Goal: Find specific fact: Find specific fact

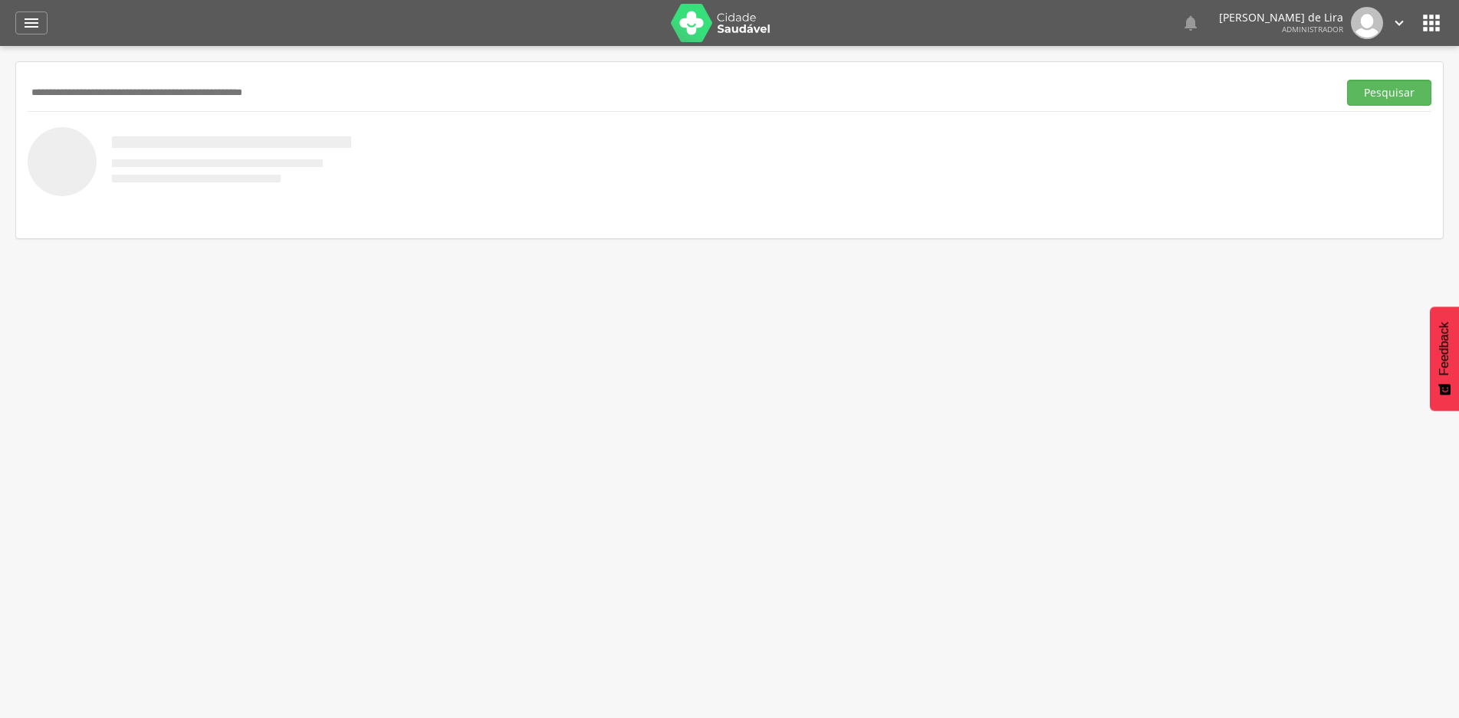
click at [172, 99] on input "text" at bounding box center [680, 93] width 1304 height 26
type input "**********"
click at [1370, 93] on button "Pesquisar" at bounding box center [1389, 93] width 84 height 26
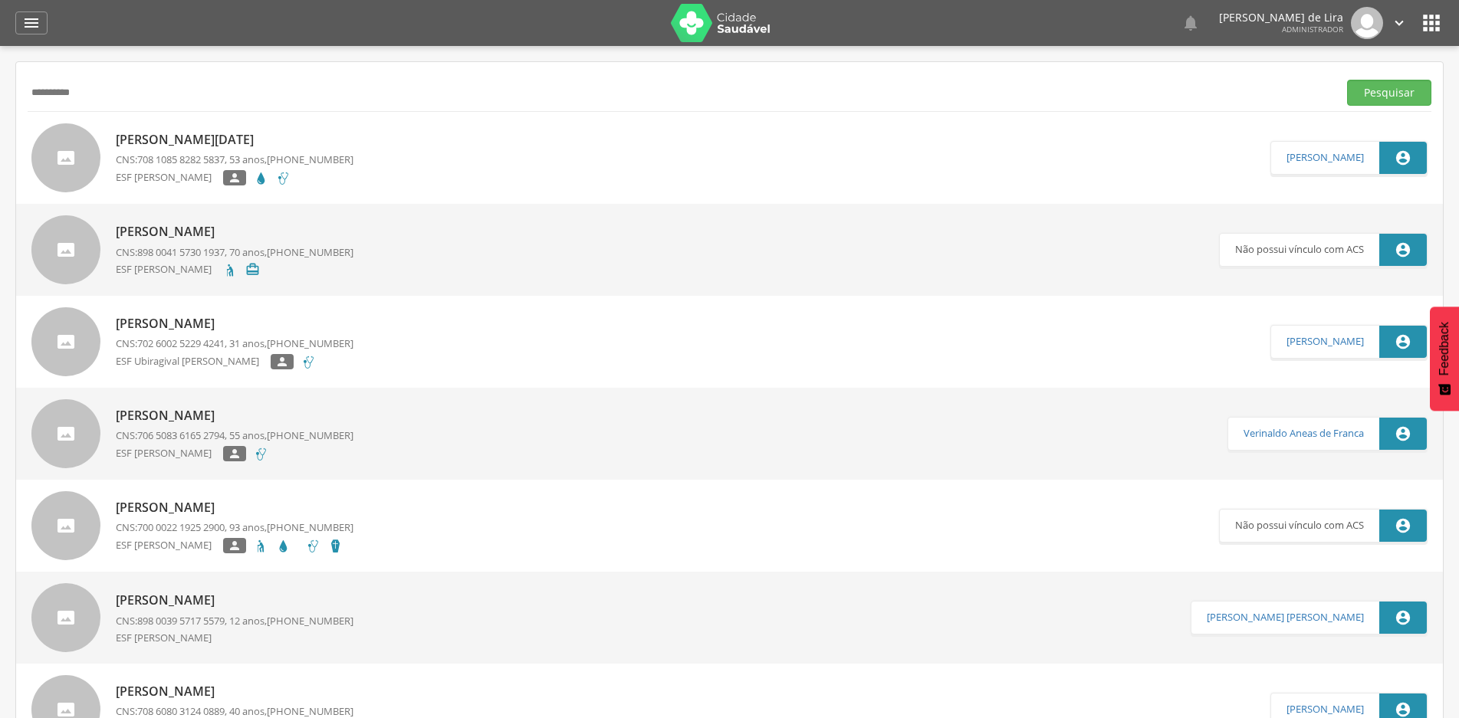
click at [169, 230] on p "[PERSON_NAME]" at bounding box center [235, 232] width 238 height 18
type input "**********"
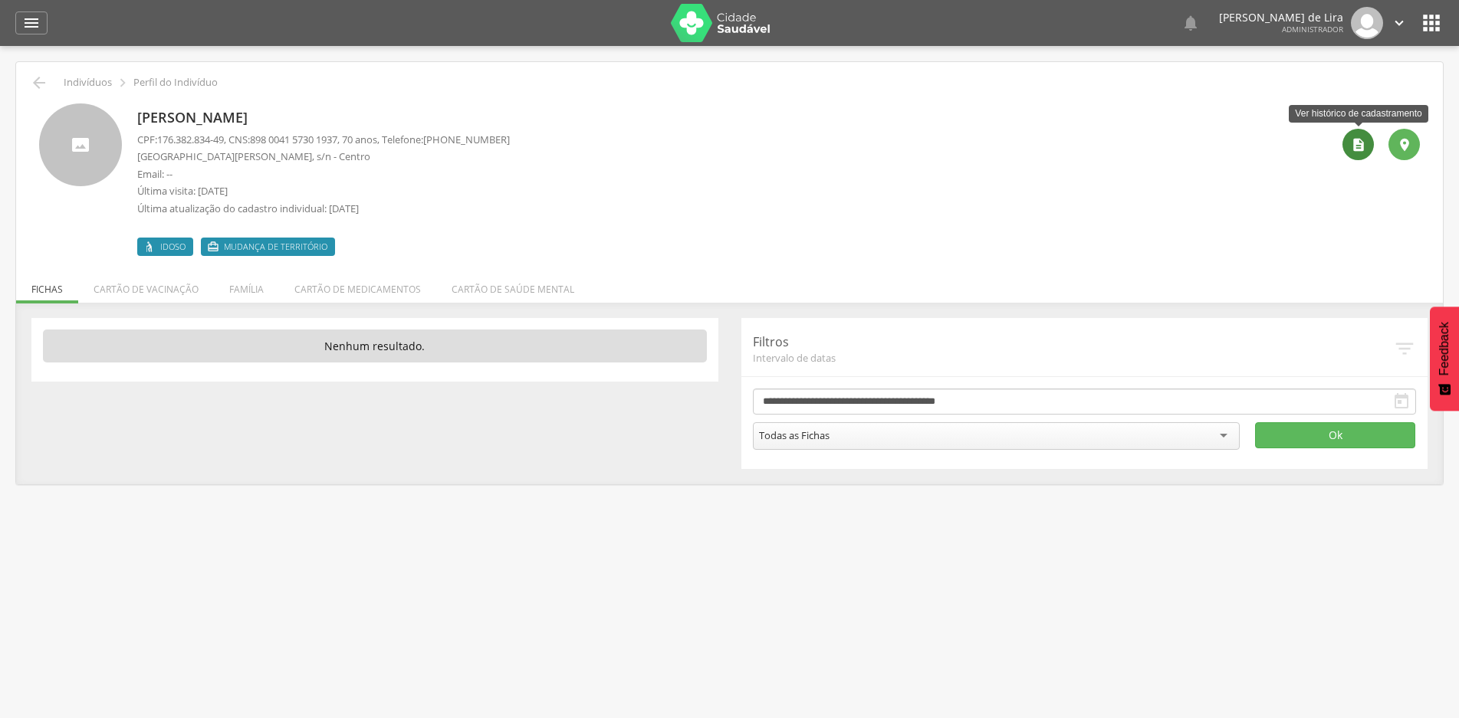
click at [1347, 149] on div "" at bounding box center [1357, 144] width 31 height 31
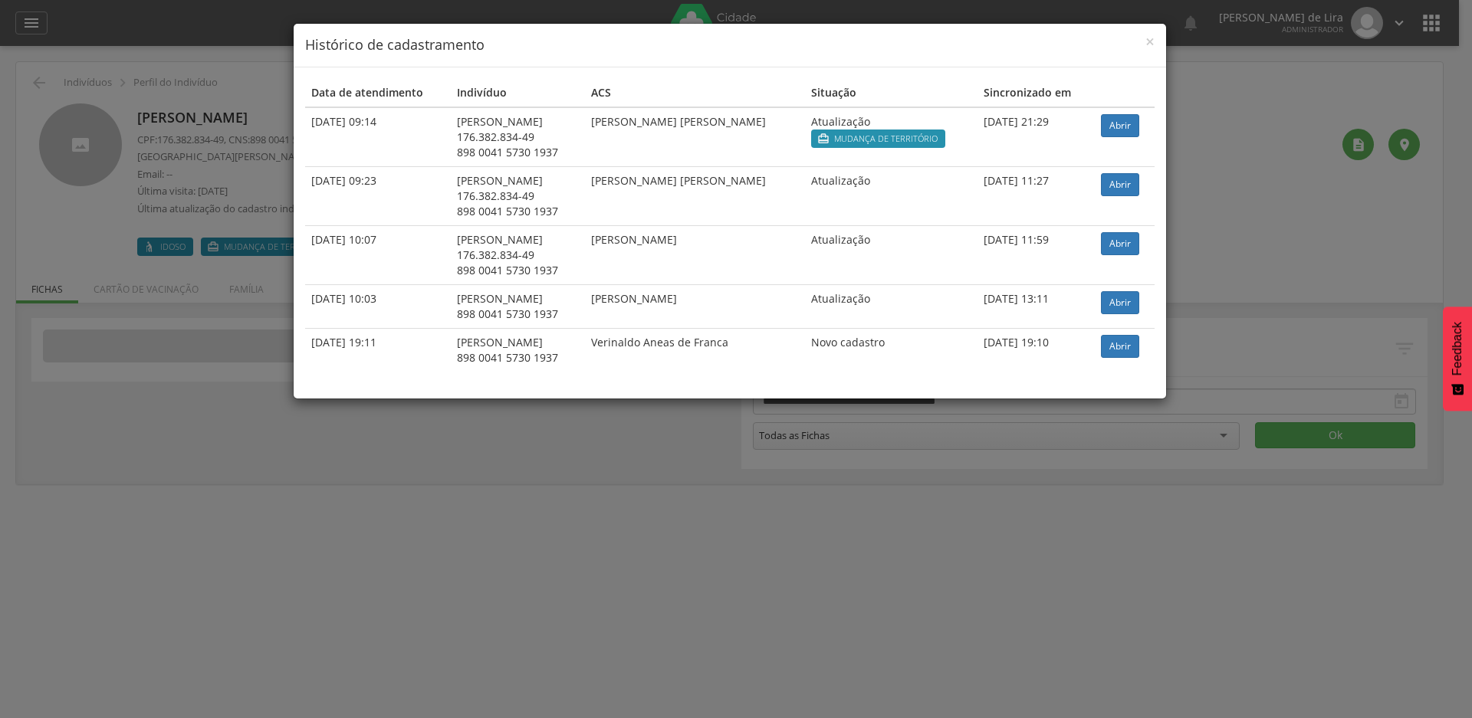
click at [132, 468] on div "× Histórico de cadastramento Data de atendimento Indivíduo ACS Situação Sincron…" at bounding box center [736, 359] width 1472 height 718
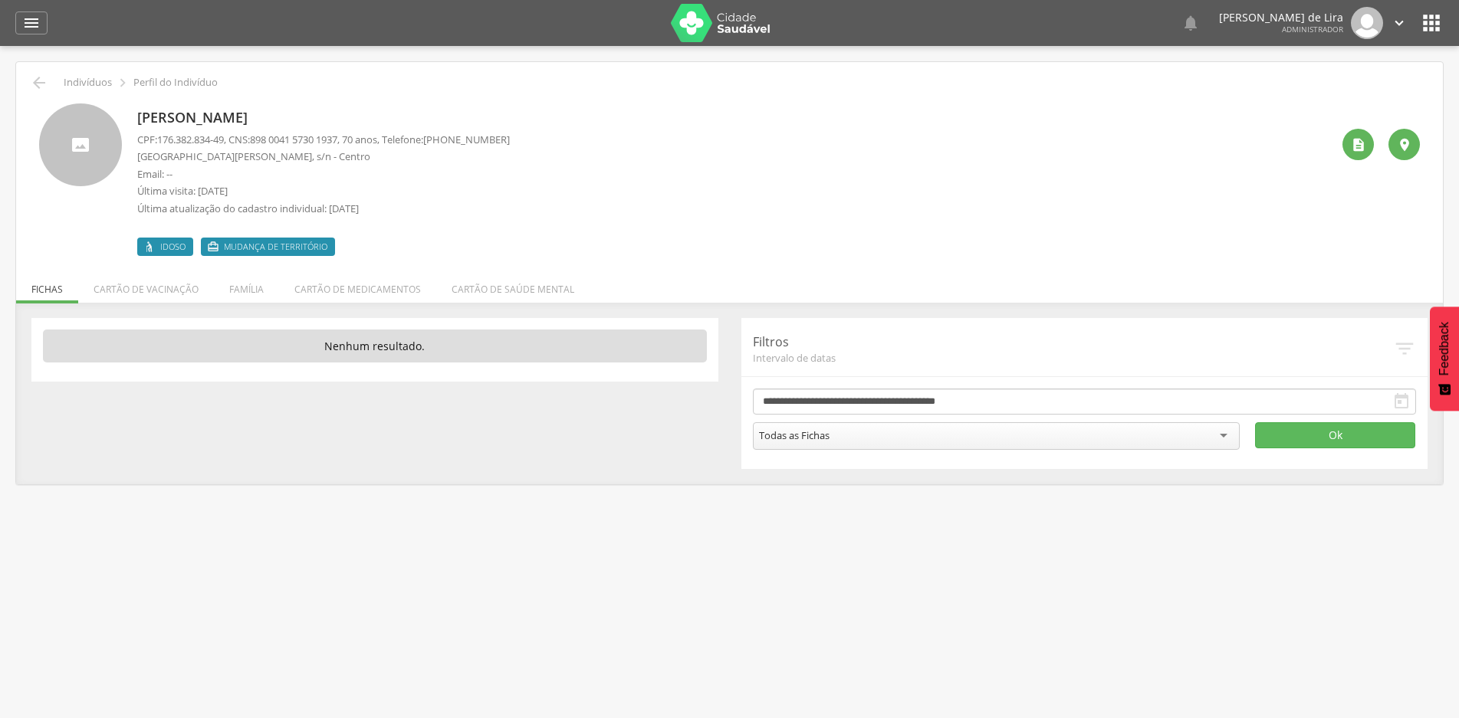
drag, startPoint x: 296, startPoint y: 114, endPoint x: 135, endPoint y: 126, distance: 161.4
click at [135, 126] on div "[PERSON_NAME] CPF: 176.382.834-49 , CNS: [PHONE_NUMBER] , 70 anos, Telefone: [P…" at bounding box center [729, 179] width 1380 height 153
copy p "[PERSON_NAME]"
drag, startPoint x: 231, startPoint y: 137, endPoint x: 159, endPoint y: 141, distance: 72.2
click at [159, 141] on p "CPF: 176.382.834-49 , CNS: [PHONE_NUMBER] , 70 anos, Telefone: [PHONE_NUMBER]" at bounding box center [323, 140] width 373 height 15
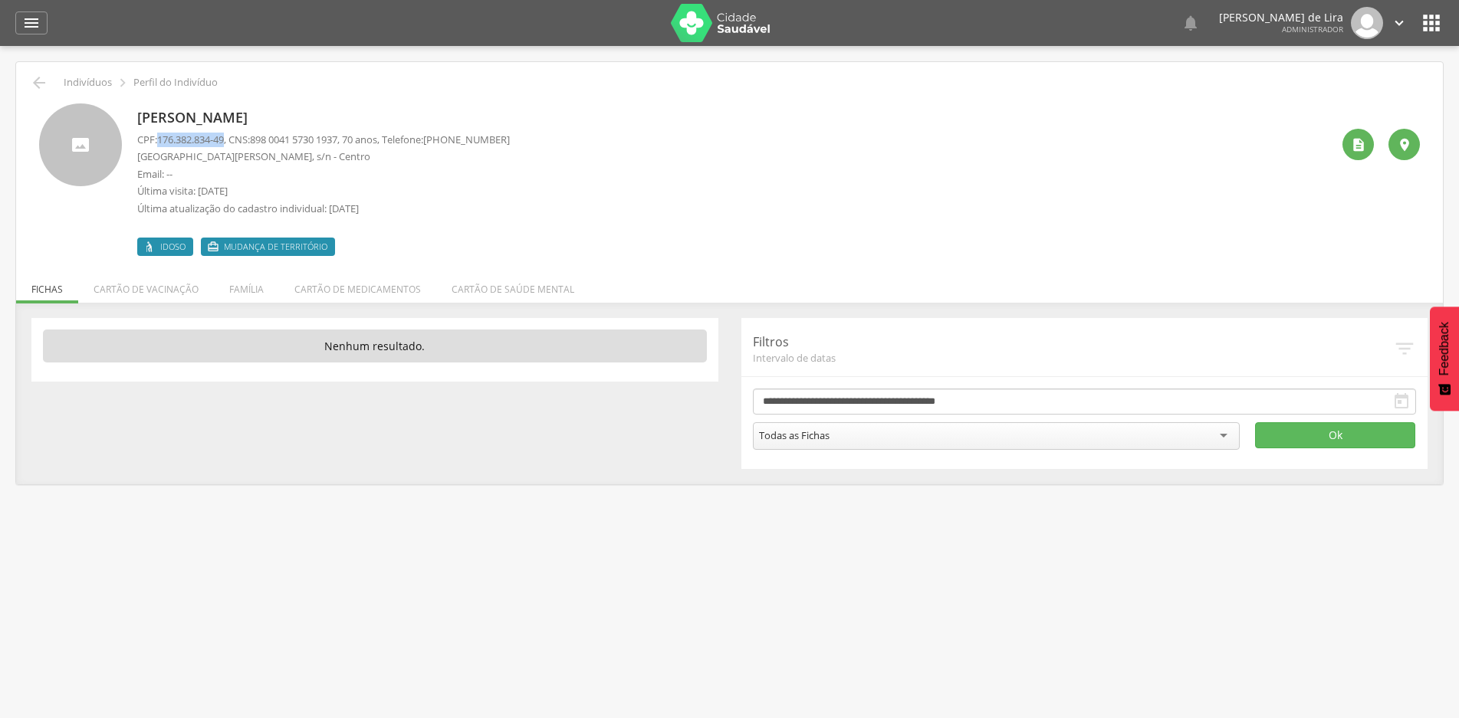
copy span "176.382.834-49"
drag, startPoint x: 352, startPoint y: 140, endPoint x: 260, endPoint y: 140, distance: 92.0
click at [260, 140] on p "CPF: 176.382.834-49 , CNS: [PHONE_NUMBER] , 70 anos, Telefone: [PHONE_NUMBER]" at bounding box center [323, 140] width 373 height 15
copy span "898 0041 5730 1937"
drag, startPoint x: 268, startPoint y: 153, endPoint x: 133, endPoint y: 160, distance: 135.1
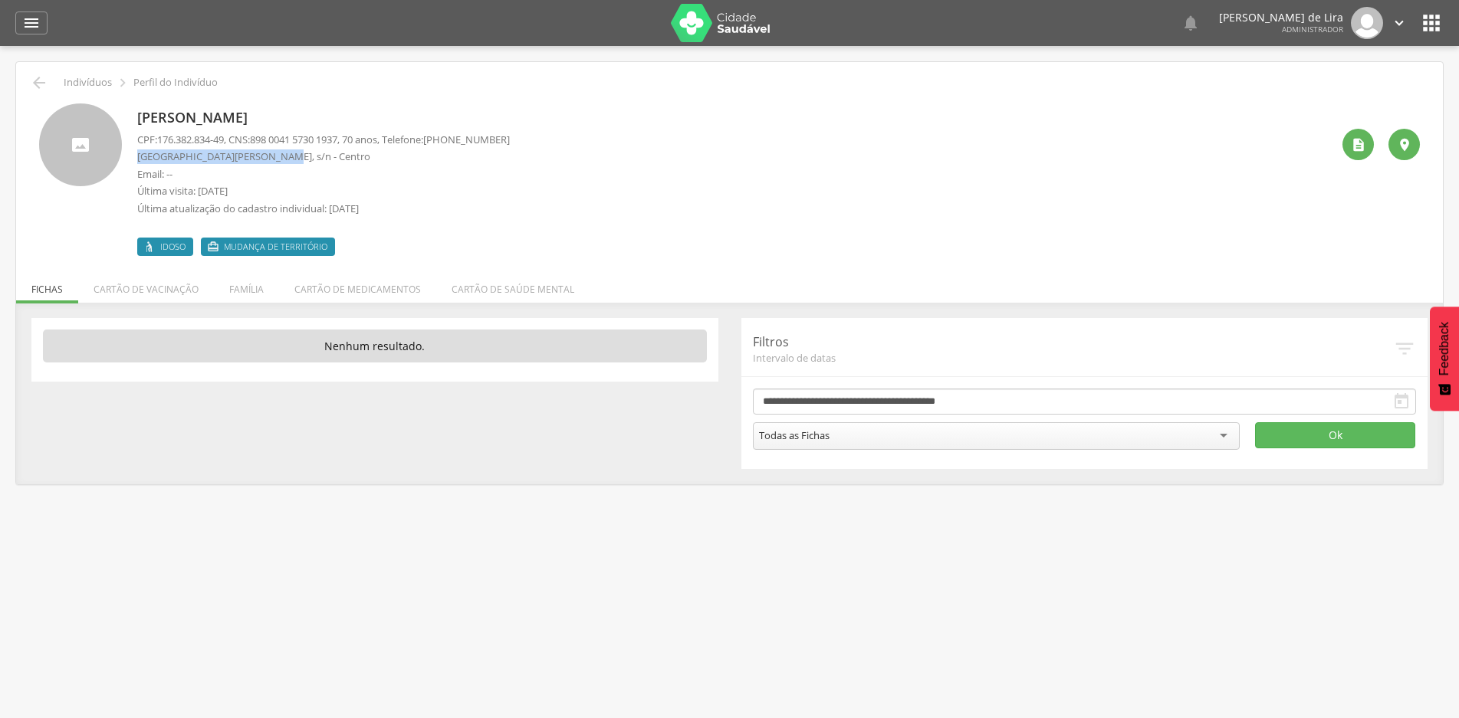
click at [133, 160] on div "[PERSON_NAME] CPF: 176.382.834-49 , CNS: [PHONE_NUMBER] , 70 anos, Telefone: [P…" at bounding box center [729, 179] width 1380 height 153
copy p "[GEOGRAPHIC_DATA] Dantas Filho"
